Goal: Navigation & Orientation: Find specific page/section

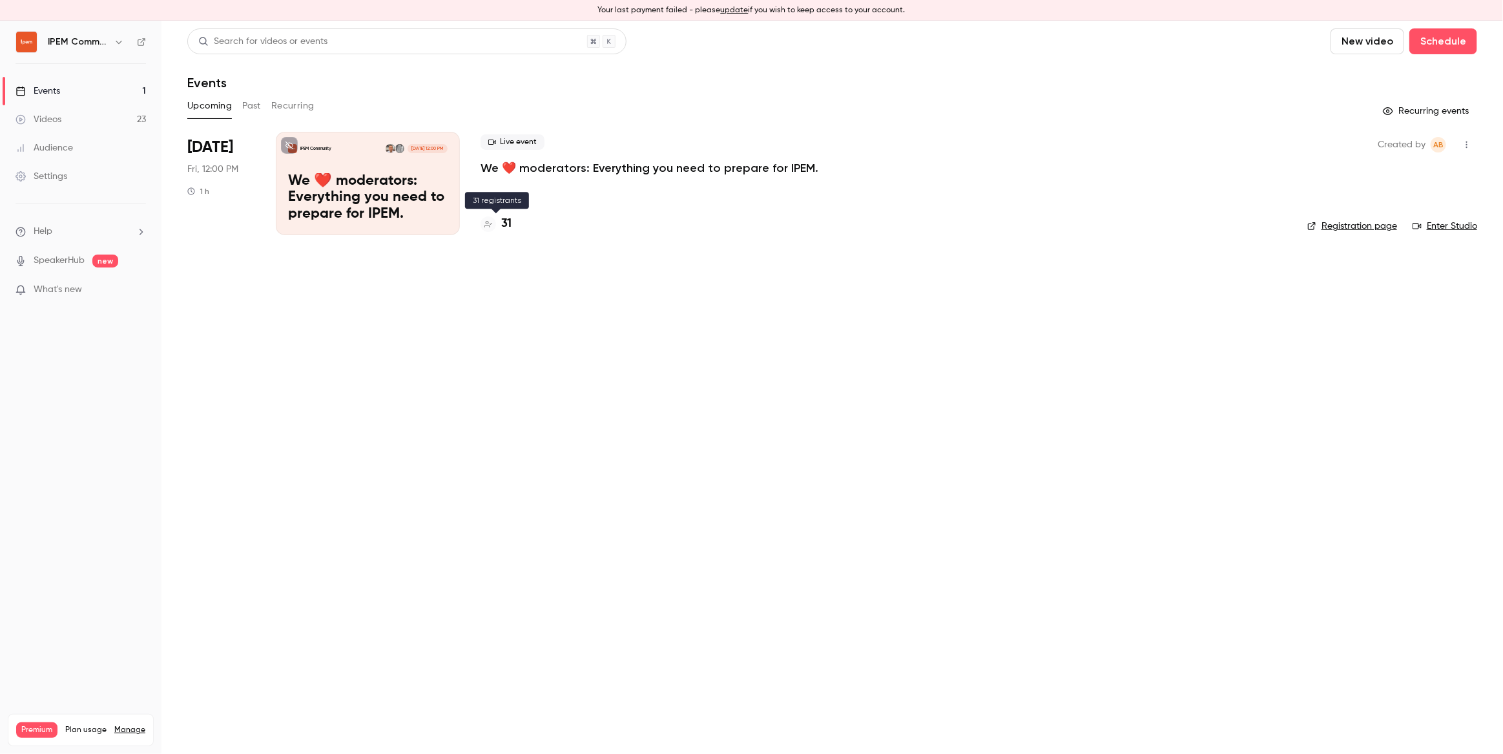
click at [507, 227] on h4 "31" at bounding box center [506, 223] width 10 height 17
